Goal: Task Accomplishment & Management: Use online tool/utility

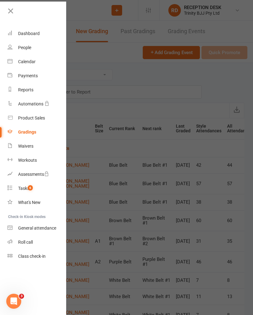
click at [23, 147] on div "Waivers" at bounding box center [25, 145] width 15 height 5
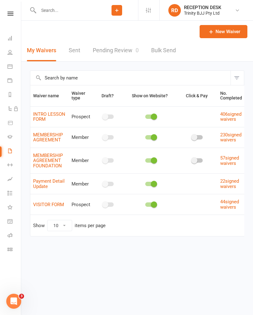
click at [104, 53] on link "Pending Review 0" at bounding box center [116, 51] width 46 height 22
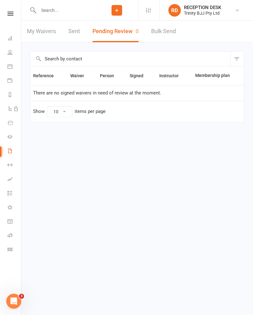
click at [35, 33] on link "My Waivers" at bounding box center [41, 32] width 29 height 22
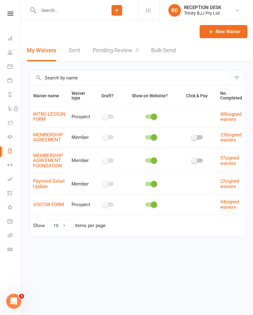
click at [113, 52] on link "Pending Review 0" at bounding box center [116, 51] width 46 height 22
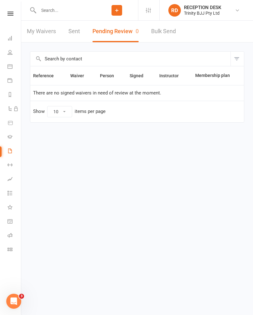
click at [9, 44] on link "Dashboard" at bounding box center [15, 39] width 14 height 14
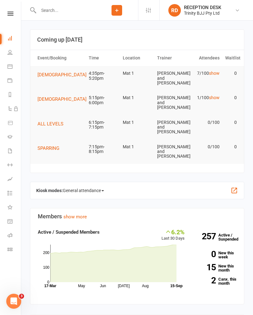
click at [54, 7] on input "text" at bounding box center [66, 10] width 59 height 9
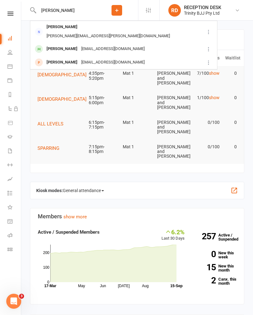
type input "Dylan"
click at [120, 32] on div "walker.warren@hotmail.com" at bounding box center [108, 36] width 127 height 9
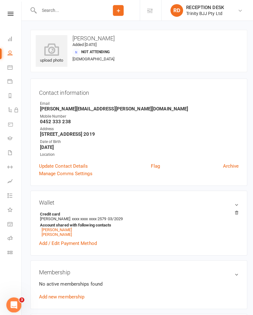
click at [9, 12] on icon at bounding box center [11, 14] width 6 height 4
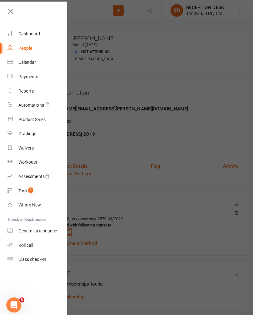
click at [17, 33] on link "Dashboard" at bounding box center [37, 34] width 59 height 14
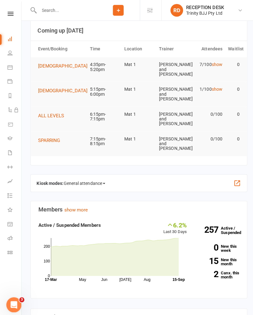
scroll to position [7, 0]
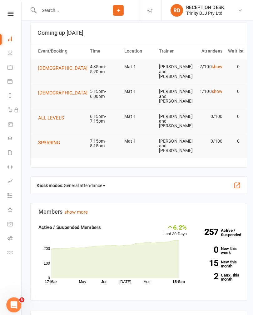
click at [12, 136] on icon at bounding box center [10, 136] width 5 height 5
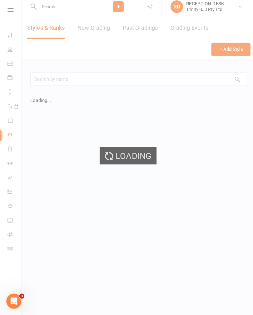
click at [93, 30] on div "Loading" at bounding box center [126, 157] width 253 height 315
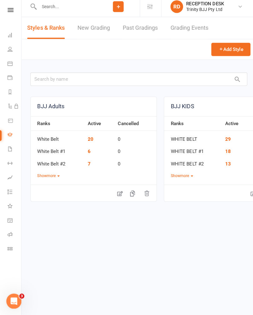
click at [92, 26] on link "New Grading" at bounding box center [93, 32] width 32 height 22
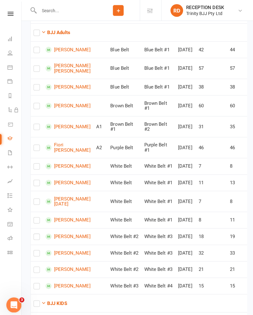
click at [53, 35] on button "BJJ Adults" at bounding box center [55, 32] width 29 height 8
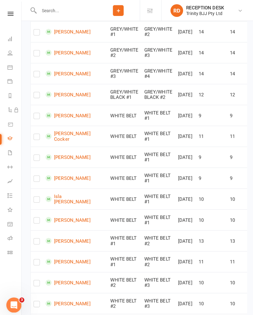
scroll to position [199, 0]
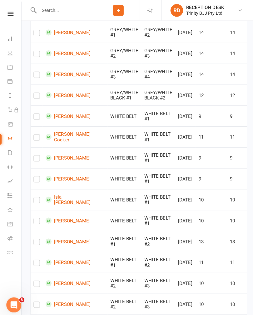
click at [18, 14] on link at bounding box center [10, 14] width 22 height 4
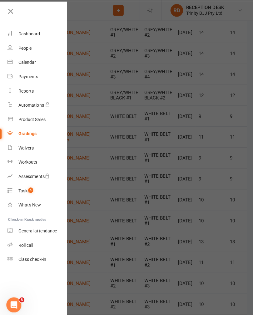
click at [38, 37] on link "Dashboard" at bounding box center [37, 34] width 59 height 14
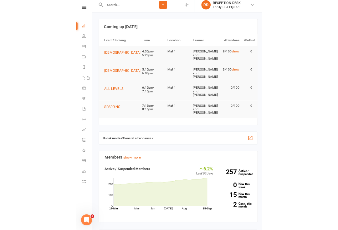
scroll to position [14, 0]
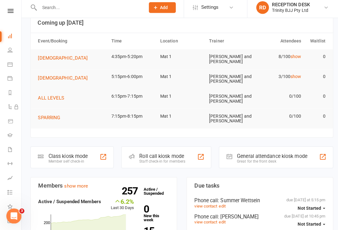
click at [100, 156] on div at bounding box center [102, 158] width 8 height 8
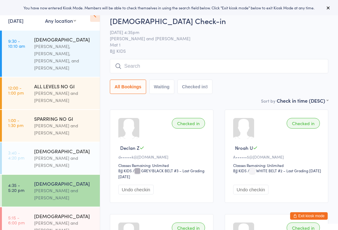
click at [273, 71] on input "search" at bounding box center [219, 66] width 218 height 14
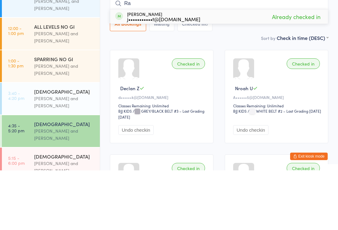
type input "R"
type input "V"
type input "L"
type input "Kait"
click at [306, 72] on button "Drop in" at bounding box center [309, 76] width 25 height 9
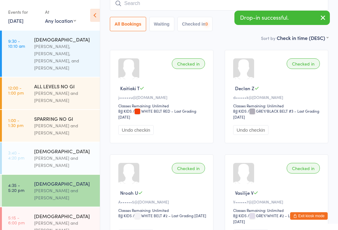
click at [203, 11] on input "search" at bounding box center [219, 3] width 218 height 14
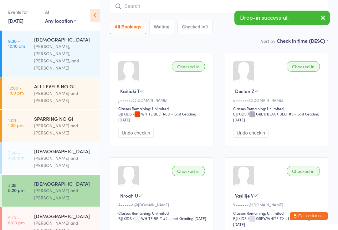
scroll to position [57, 0]
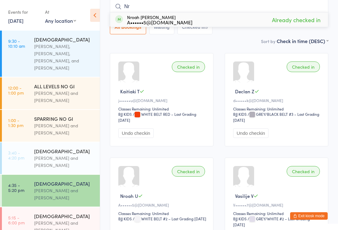
type input "N"
type input "Sebast"
click at [309, 21] on button "Drop in" at bounding box center [309, 19] width 25 height 9
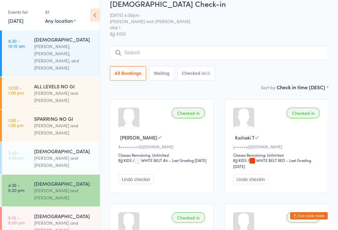
scroll to position [0, 0]
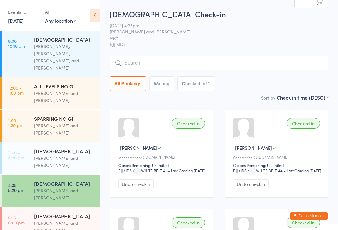
click at [223, 65] on input "search" at bounding box center [219, 63] width 218 height 14
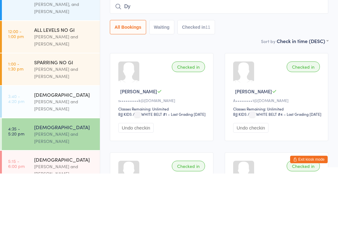
type input "D"
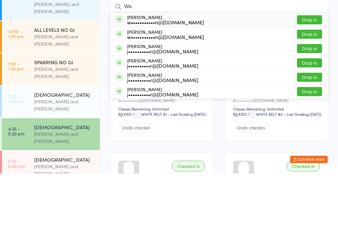
type input "W"
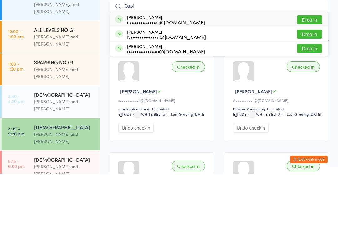
type input "Davi"
click at [310, 72] on button "Drop in" at bounding box center [309, 76] width 25 height 9
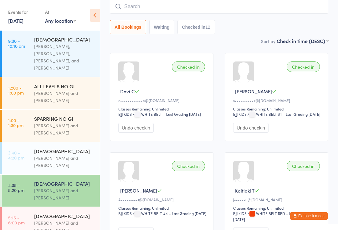
click at [318, 220] on button "Exit kiosk mode" at bounding box center [309, 217] width 38 height 8
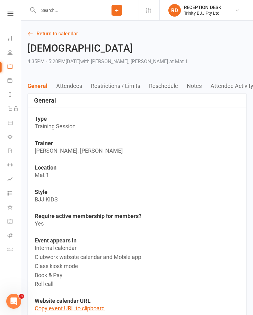
click at [6, 135] on li "Gradings" at bounding box center [10, 137] width 21 height 14
click at [10, 136] on icon at bounding box center [10, 136] width 5 height 5
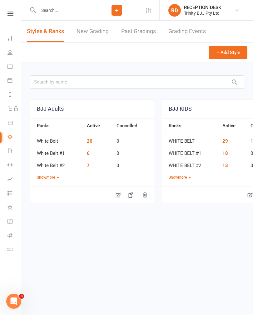
click at [95, 27] on link "New Grading" at bounding box center [93, 32] width 32 height 22
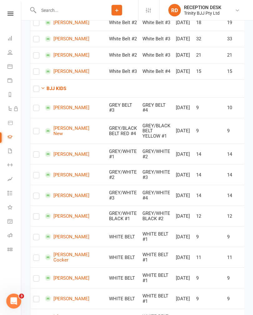
scroll to position [327, 0]
click at [14, 39] on link "Dashboard" at bounding box center [15, 39] width 14 height 14
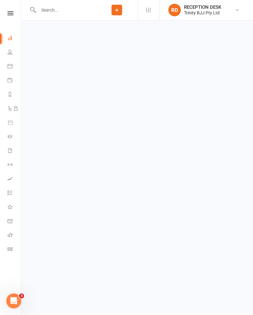
scroll to position [0, 0]
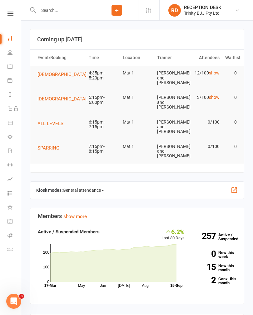
click at [10, 51] on icon at bounding box center [10, 52] width 5 height 5
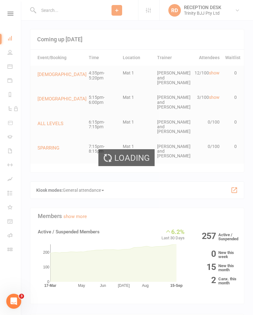
select select "100"
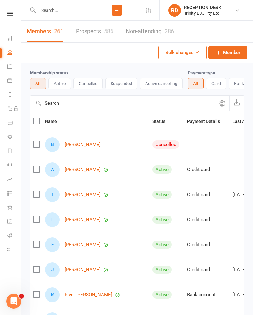
click at [11, 36] on icon at bounding box center [10, 38] width 5 height 5
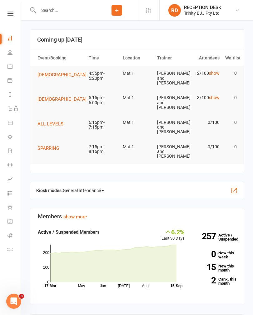
click at [8, 54] on icon at bounding box center [10, 52] width 5 height 5
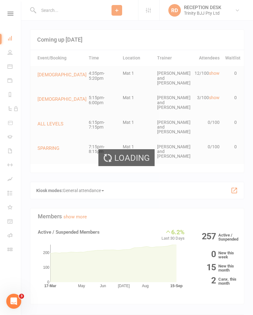
select select "100"
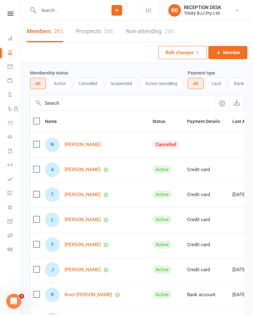
click at [11, 12] on icon at bounding box center [11, 14] width 6 height 4
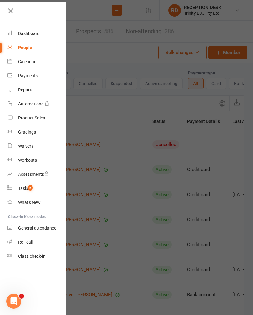
click at [8, 10] on icon at bounding box center [10, 11] width 9 height 9
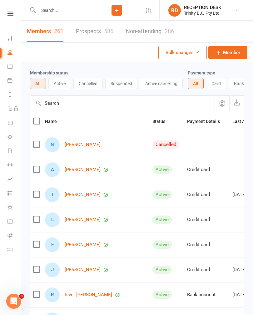
click at [9, 139] on icon at bounding box center [10, 136] width 5 height 5
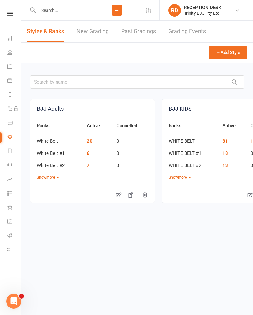
click at [108, 35] on link "New Grading" at bounding box center [93, 32] width 32 height 22
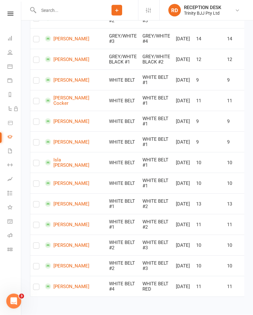
scroll to position [612, 0]
click at [34, 164] on label at bounding box center [36, 164] width 6 height 0
click at [34, 160] on input "checkbox" at bounding box center [36, 160] width 6 height 0
checkbox input "true"
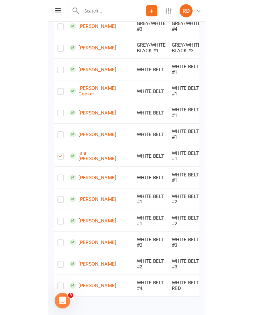
scroll to position [632, 0]
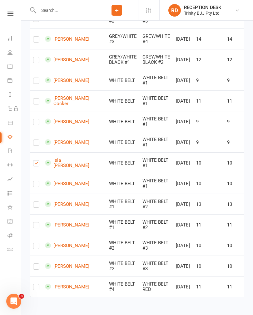
click at [13, 36] on link "Dashboard" at bounding box center [15, 39] width 14 height 14
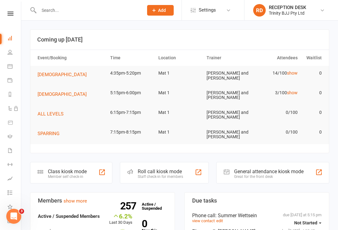
click at [99, 173] on div at bounding box center [102, 173] width 8 height 8
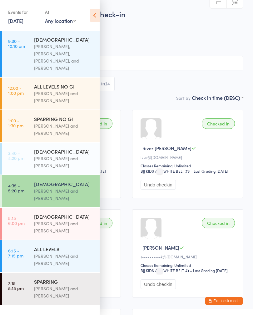
click at [227, 230] on button "Exit kiosk mode" at bounding box center [224, 301] width 38 height 8
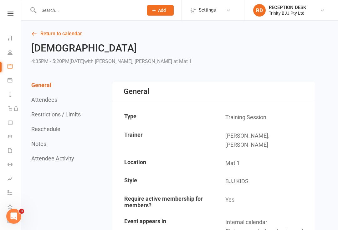
click at [10, 36] on icon at bounding box center [10, 38] width 5 height 5
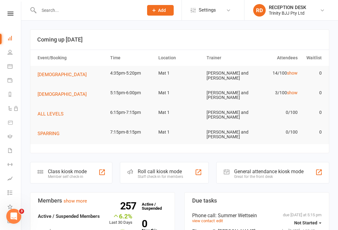
click at [98, 179] on div "Class kiosk mode Member self check-in" at bounding box center [71, 173] width 82 height 22
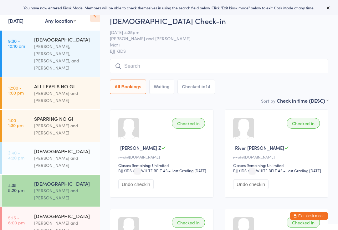
click at [313, 213] on button "Exit kiosk mode" at bounding box center [309, 217] width 38 height 8
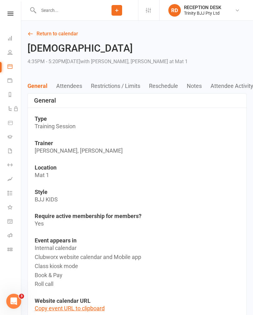
click at [8, 133] on link "Gradings" at bounding box center [15, 137] width 14 height 14
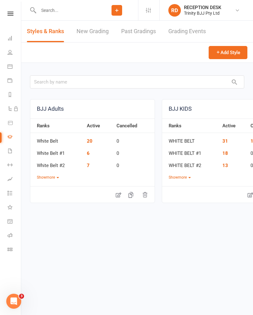
click at [86, 32] on link "New Grading" at bounding box center [93, 32] width 32 height 22
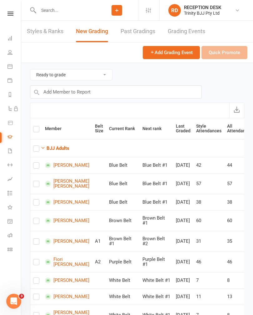
click at [9, 15] on icon at bounding box center [11, 14] width 6 height 4
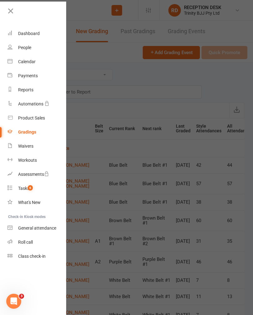
click at [10, 45] on icon at bounding box center [10, 46] width 5 height 5
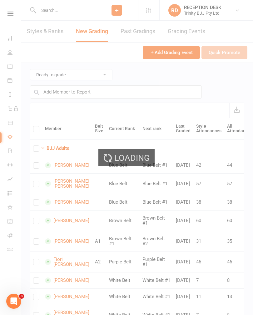
select select "100"
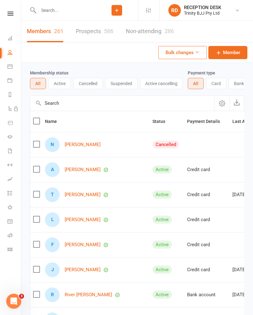
click at [5, 38] on li "Dashboard" at bounding box center [10, 39] width 21 height 14
click at [6, 38] on li "Dashboard" at bounding box center [10, 39] width 21 height 14
click at [11, 36] on icon at bounding box center [10, 38] width 5 height 5
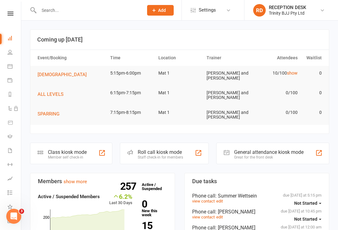
click at [105, 158] on div "Class kiosk mode Member self check-in" at bounding box center [71, 154] width 82 height 22
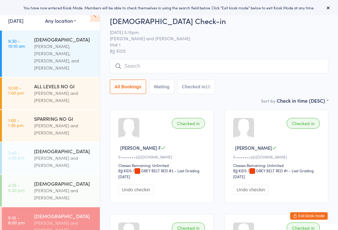
click at [262, 70] on input "search" at bounding box center [219, 66] width 218 height 14
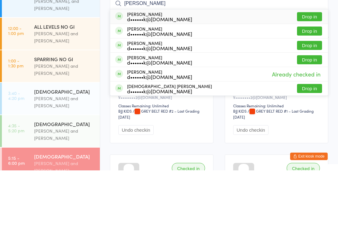
type input "Zeman"
click at [312, 144] on button "Drop in" at bounding box center [309, 148] width 25 height 9
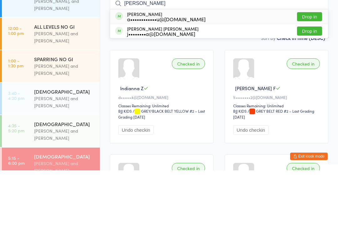
type input "Pedro"
click at [310, 72] on button "Drop in" at bounding box center [309, 76] width 25 height 9
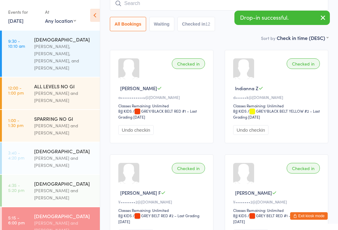
click at [233, 4] on input "search" at bounding box center [219, 3] width 218 height 14
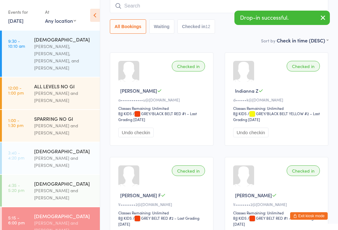
scroll to position [57, 0]
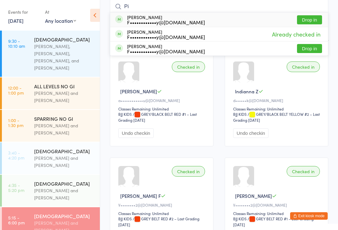
type input "P"
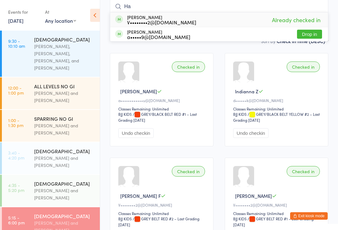
type input "H"
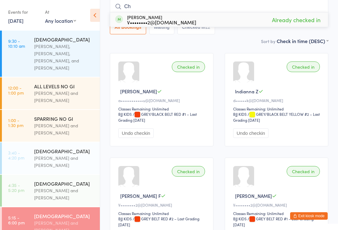
type input "C"
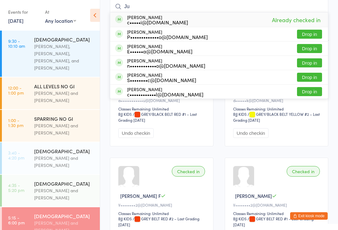
type input "J"
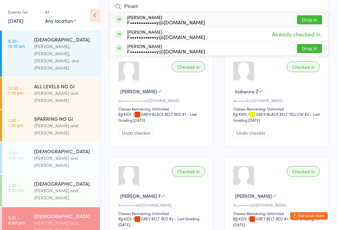
type input "Pinam"
click at [314, 48] on button "Drop in" at bounding box center [309, 48] width 25 height 9
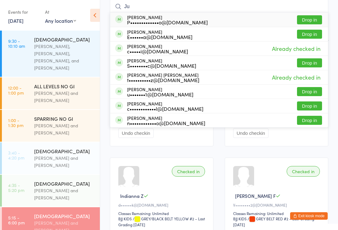
type input "J"
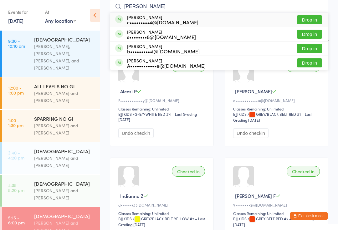
type input "Arthur"
click at [316, 36] on button "Drop in" at bounding box center [309, 34] width 25 height 9
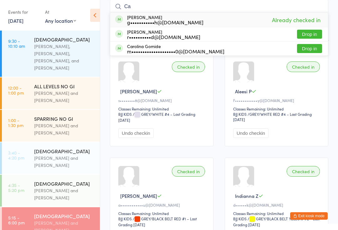
type input "C"
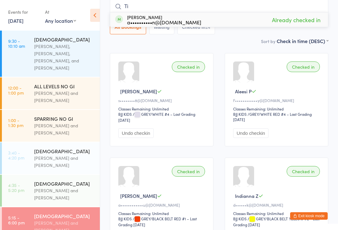
type input "T"
type input "W"
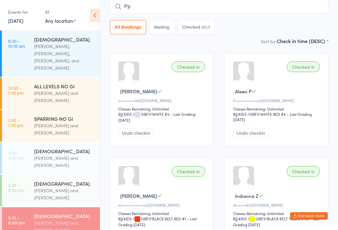
type input "P"
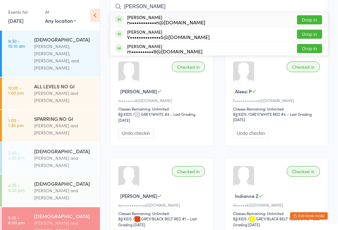
type input "Samuel"
click at [308, 17] on button "Drop in" at bounding box center [309, 19] width 25 height 9
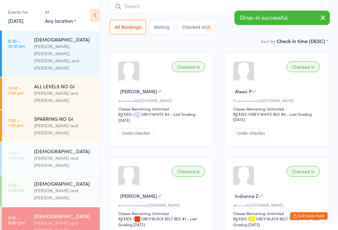
click at [262, 10] on input "search" at bounding box center [219, 6] width 218 height 14
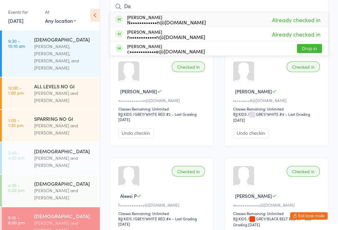
type input "D"
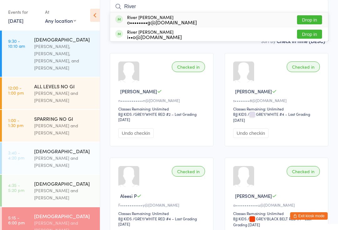
type input "River"
click at [313, 36] on button "Drop in" at bounding box center [309, 34] width 25 height 9
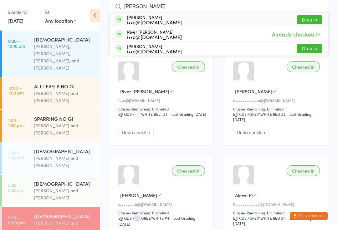
type input "Zelner"
click at [311, 17] on button "Drop in" at bounding box center [309, 19] width 25 height 9
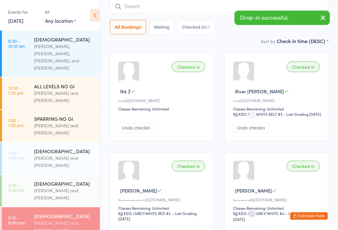
click at [312, 216] on button "Exit kiosk mode" at bounding box center [309, 217] width 38 height 8
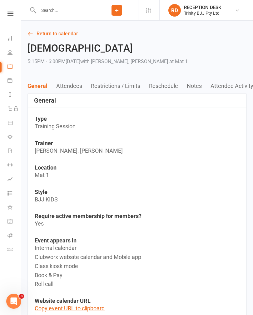
click at [12, 139] on link "Gradings" at bounding box center [15, 137] width 14 height 14
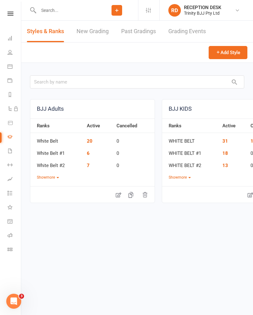
click at [86, 29] on link "New Grading" at bounding box center [93, 32] width 32 height 22
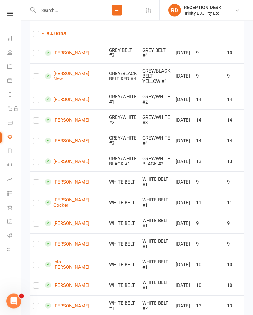
scroll to position [413, 0]
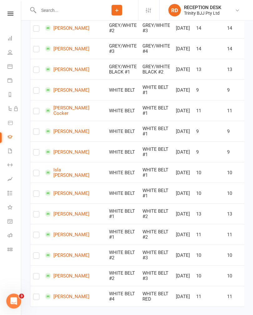
click at [38, 71] on label at bounding box center [36, 71] width 6 height 0
click at [38, 67] on input "checkbox" at bounding box center [36, 67] width 6 height 0
checkbox input "true"
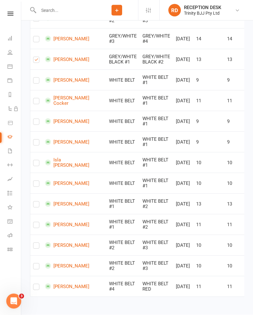
scroll to position [632, 0]
